Goal: Go to known website: Access a specific website the user already knows

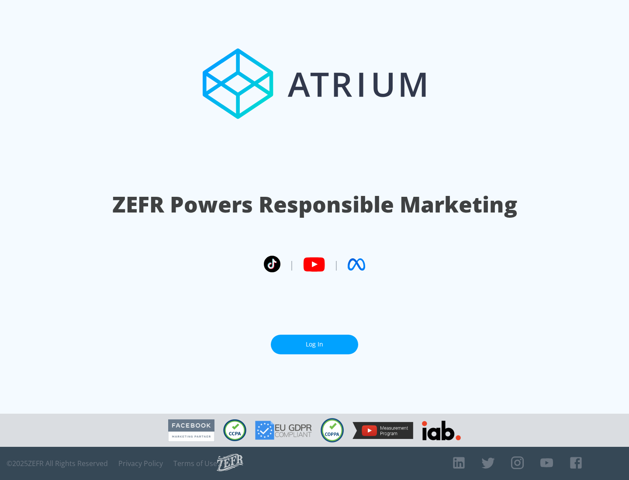
click at [314, 345] on link "Log In" at bounding box center [314, 345] width 87 height 20
